Goal: Transaction & Acquisition: Purchase product/service

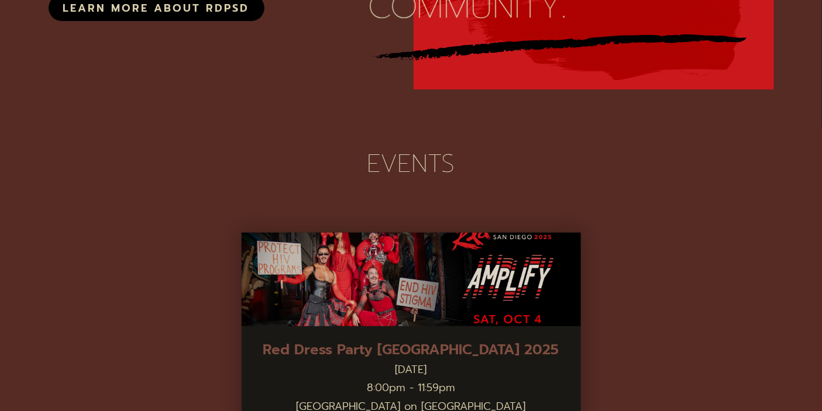
scroll to position [1588, 0]
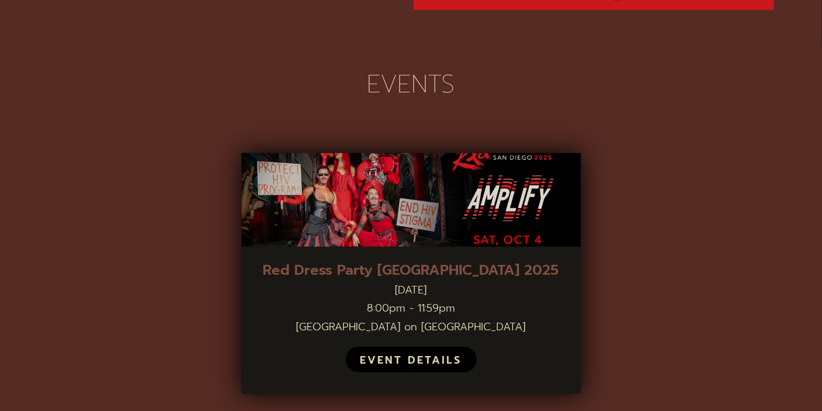
click at [449, 354] on div "EVENT DETAILS" at bounding box center [411, 360] width 102 height 13
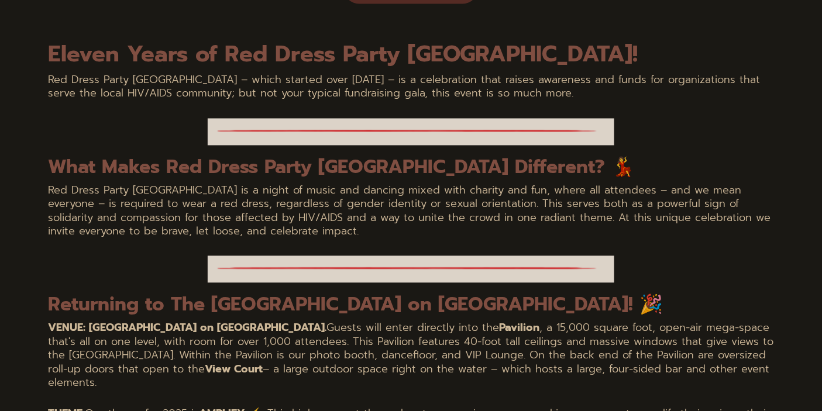
scroll to position [650, 0]
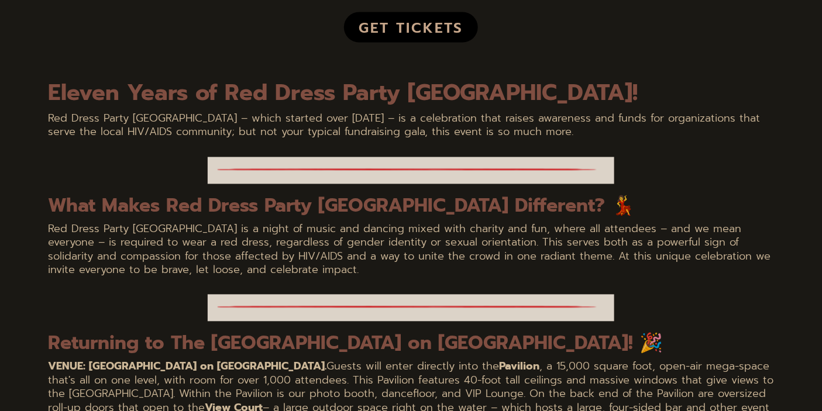
click at [395, 34] on link "Get Tickets" at bounding box center [411, 27] width 134 height 30
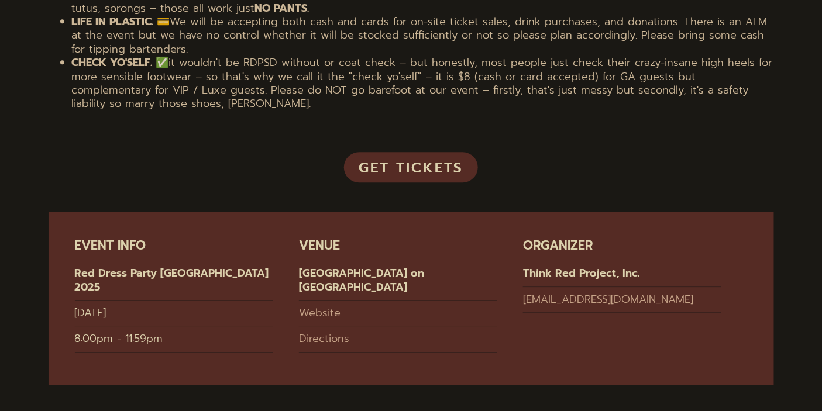
scroll to position [2466, 0]
